Goal: Find specific fact: Find contact information

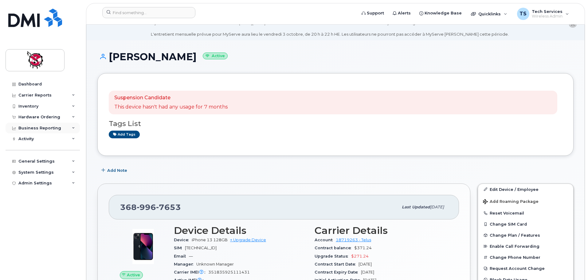
scroll to position [31, 0]
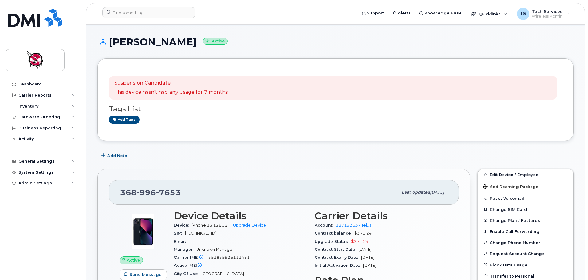
drag, startPoint x: 33, startPoint y: 92, endPoint x: 36, endPoint y: 103, distance: 11.5
click at [33, 92] on div "Carrier Reports" at bounding box center [43, 95] width 74 height 11
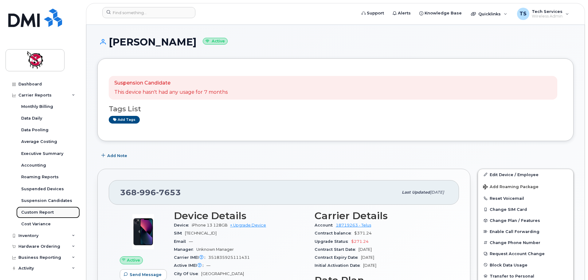
click at [38, 214] on div "Custom Report" at bounding box center [37, 213] width 33 height 6
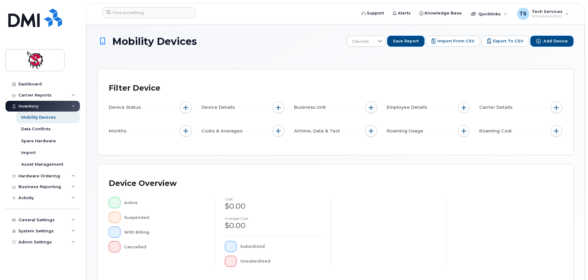
scroll to position [154, 0]
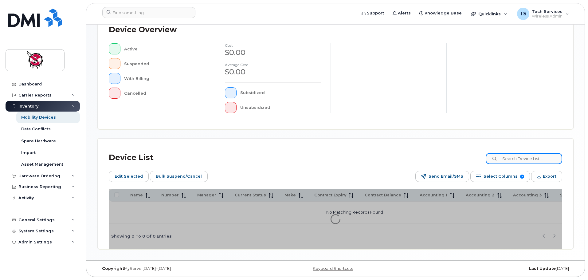
click at [525, 159] on input at bounding box center [524, 158] width 77 height 11
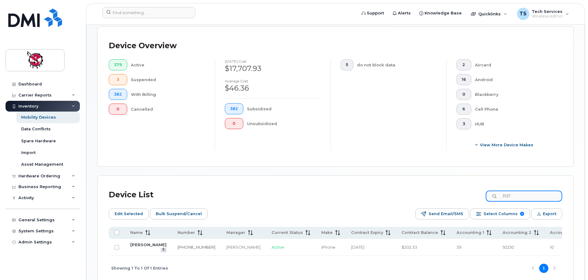
drag, startPoint x: 523, startPoint y: 188, endPoint x: 470, endPoint y: 187, distance: 52.6
click at [470, 187] on div "Device List 3137" at bounding box center [336, 195] width 454 height 16
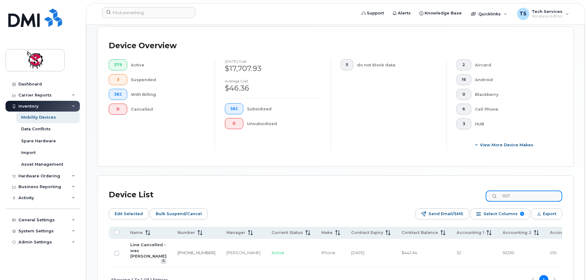
click at [490, 189] on div "Device List 5127" at bounding box center [336, 195] width 454 height 16
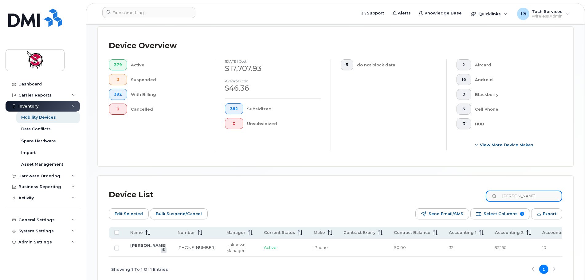
click at [525, 191] on input "janine" at bounding box center [524, 196] width 77 height 11
click at [451, 190] on div "Device List janine" at bounding box center [336, 195] width 454 height 16
type input "zackar"
click at [133, 243] on link "[PERSON_NAME]" at bounding box center [148, 245] width 36 height 5
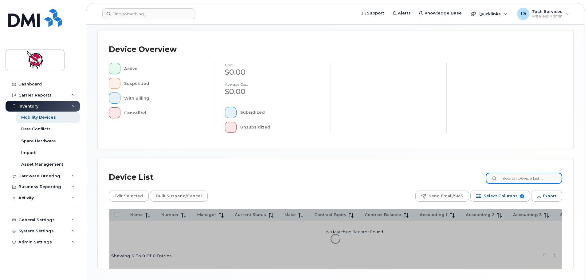
click at [533, 177] on input at bounding box center [524, 178] width 77 height 11
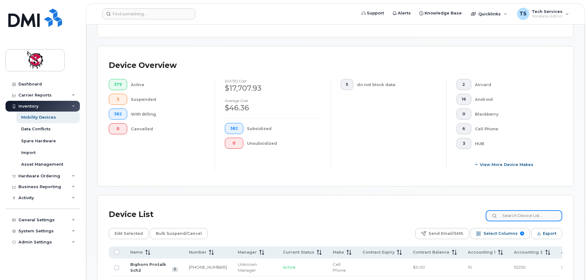
scroll to position [134, 0]
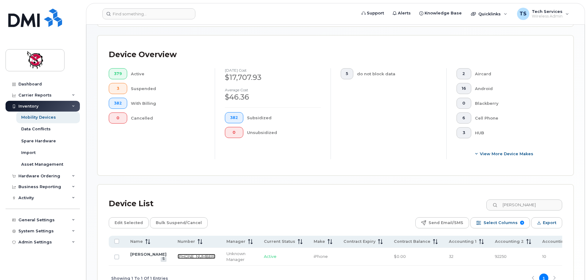
click at [178, 254] on link "587-999-0658" at bounding box center [197, 256] width 38 height 5
click at [525, 199] on input "janine" at bounding box center [524, 204] width 77 height 11
drag, startPoint x: 529, startPoint y: 199, endPoint x: 482, endPoint y: 203, distance: 47.3
click at [482, 203] on div "Device List janine" at bounding box center [336, 204] width 454 height 16
click at [178, 254] on link "403-669-8511" at bounding box center [197, 256] width 38 height 5
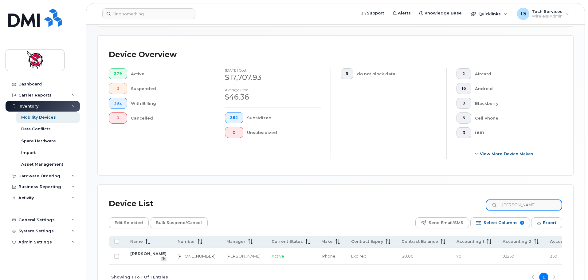
drag, startPoint x: 532, startPoint y: 196, endPoint x: 478, endPoint y: 196, distance: 54.1
click at [478, 196] on div "Device List dennis" at bounding box center [336, 204] width 454 height 16
type input "brent"
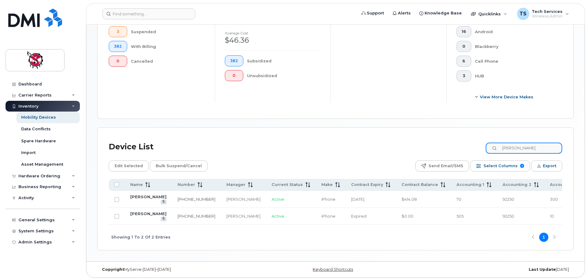
scroll to position [195, 0]
click at [141, 193] on link "Brent Hancock" at bounding box center [148, 195] width 36 height 5
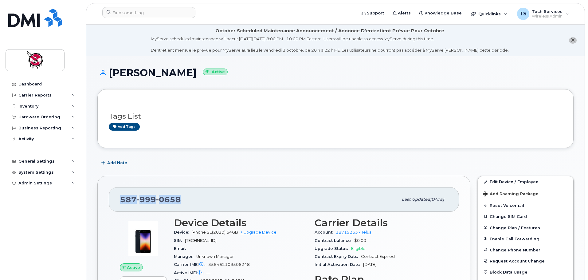
drag, startPoint x: 187, startPoint y: 196, endPoint x: 120, endPoint y: 199, distance: 66.8
click at [120, 199] on div "587 999 0658" at bounding box center [259, 199] width 278 height 13
copy span "587 999 0658"
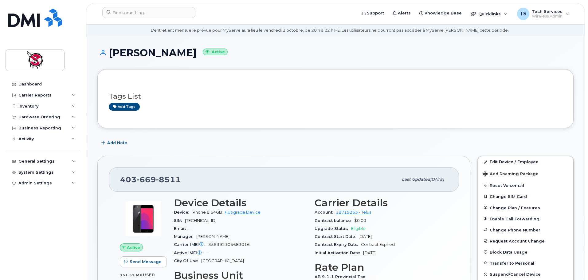
scroll to position [31, 0]
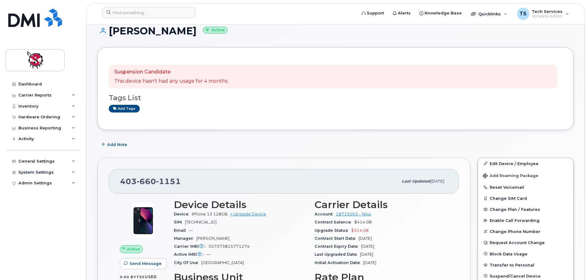
scroll to position [61, 0]
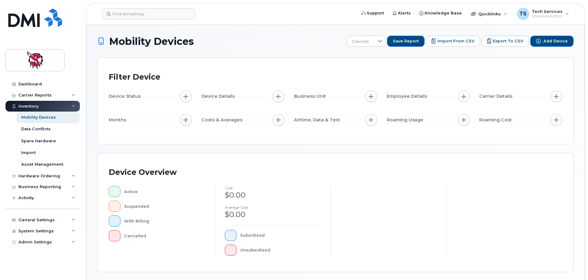
scroll to position [92, 0]
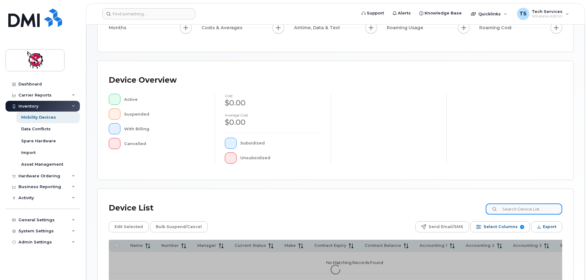
click at [539, 208] on input at bounding box center [524, 208] width 77 height 11
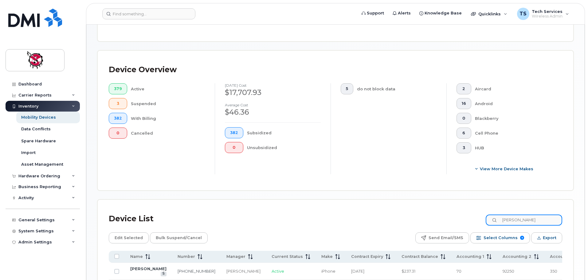
scroll to position [154, 0]
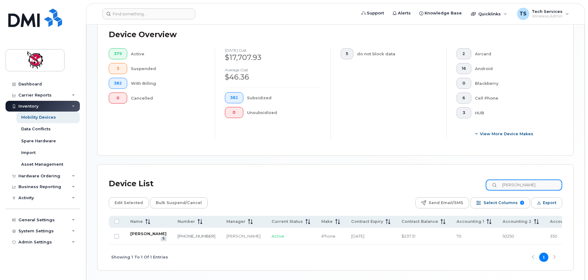
type input "[PERSON_NAME]"
click at [139, 233] on link "[PERSON_NAME]" at bounding box center [148, 233] width 36 height 5
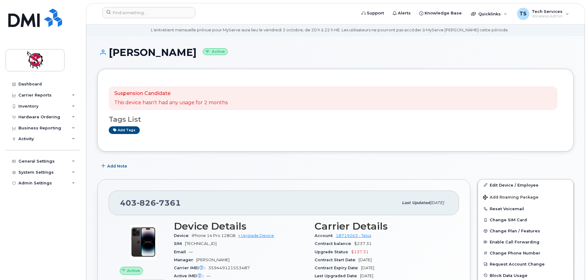
scroll to position [61, 0]
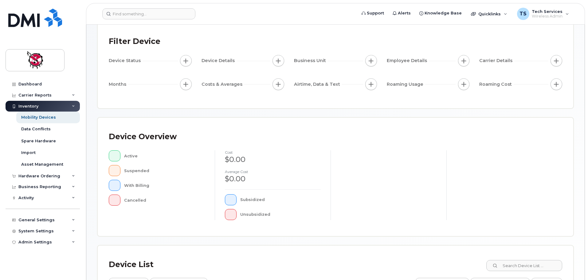
scroll to position [123, 0]
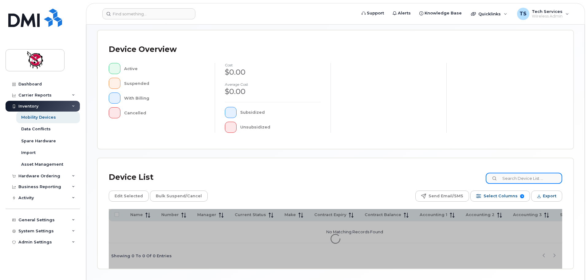
drag, startPoint x: 526, startPoint y: 177, endPoint x: 513, endPoint y: 157, distance: 24.0
click at [526, 177] on input at bounding box center [524, 178] width 77 height 11
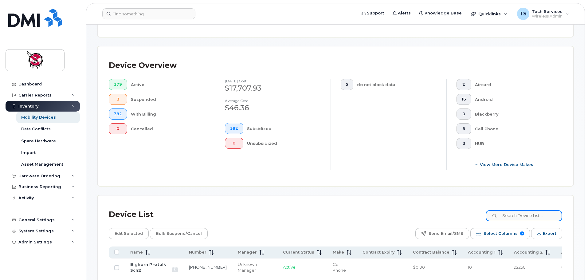
scroll to position [134, 0]
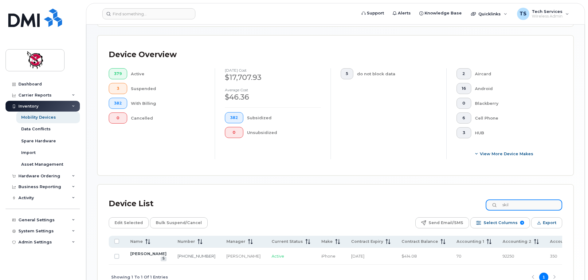
type input "skil"
click at [132, 251] on td "Skilee Dixon" at bounding box center [148, 256] width 47 height 17
click at [139, 254] on link "Skilee Dixon" at bounding box center [148, 253] width 36 height 5
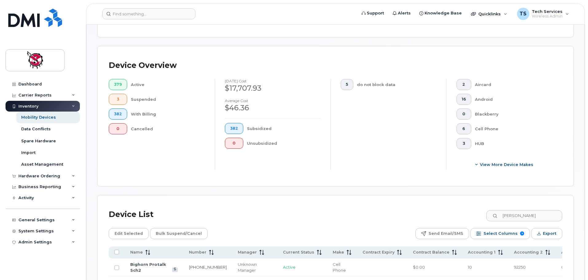
scroll to position [134, 0]
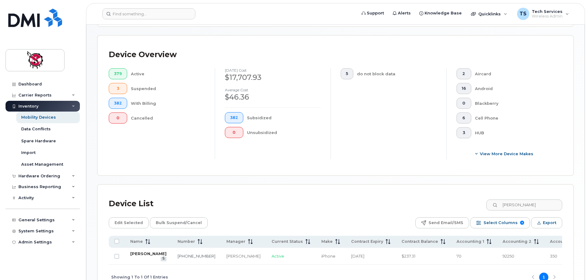
type input "denise"
click at [137, 255] on link "Denise Mitchell" at bounding box center [148, 253] width 36 height 5
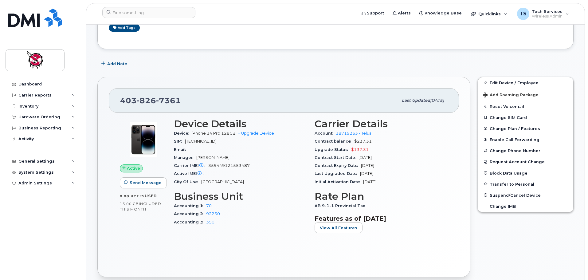
scroll to position [123, 0]
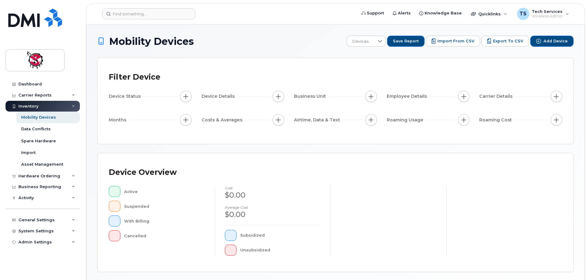
scroll to position [92, 0]
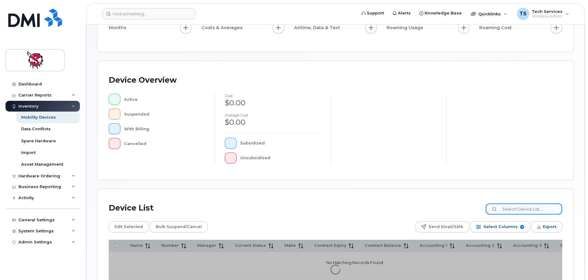
click at [529, 209] on input at bounding box center [524, 208] width 77 height 11
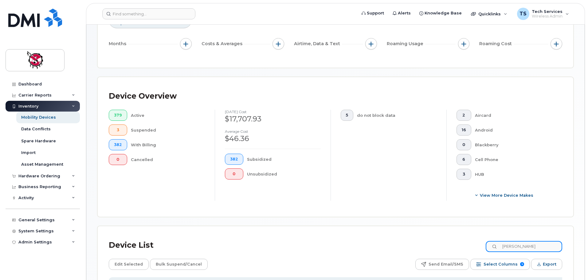
type input "brent"
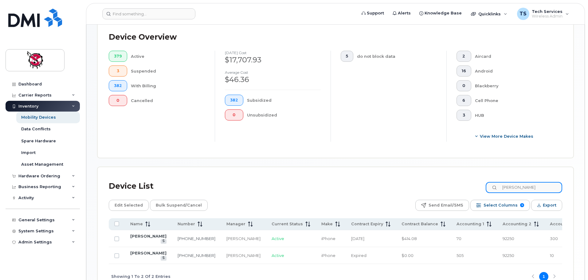
scroll to position [184, 0]
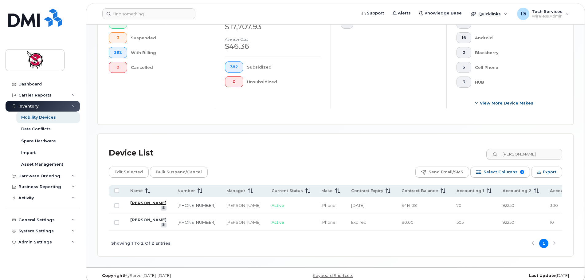
click at [140, 202] on link "[PERSON_NAME]" at bounding box center [148, 202] width 36 height 5
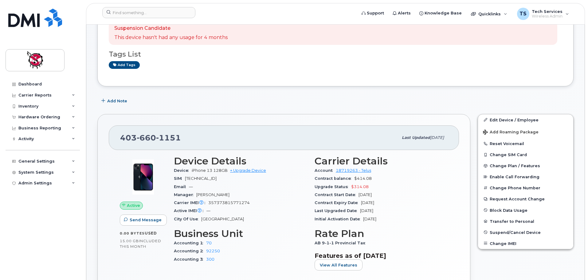
scroll to position [92, 0]
